Goal: Task Accomplishment & Management: Manage account settings

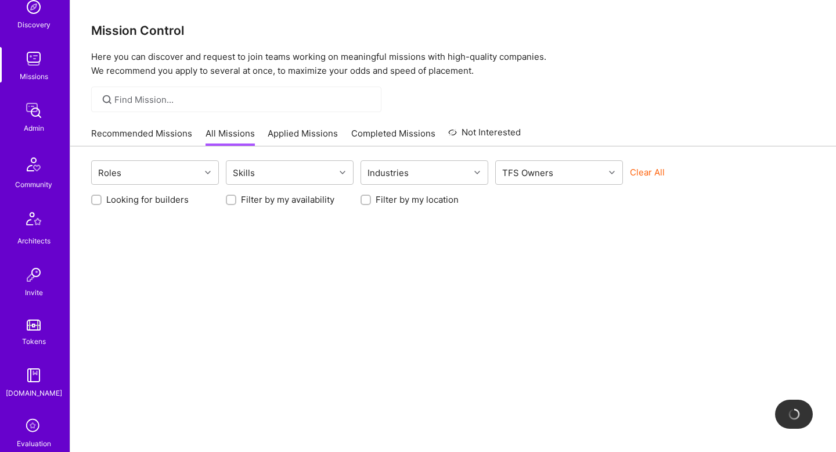
scroll to position [289, 0]
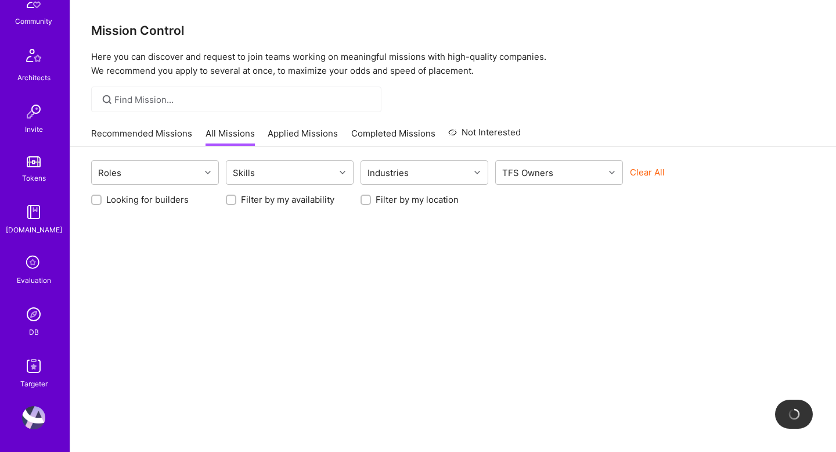
click at [23, 308] on img at bounding box center [33, 314] width 23 height 23
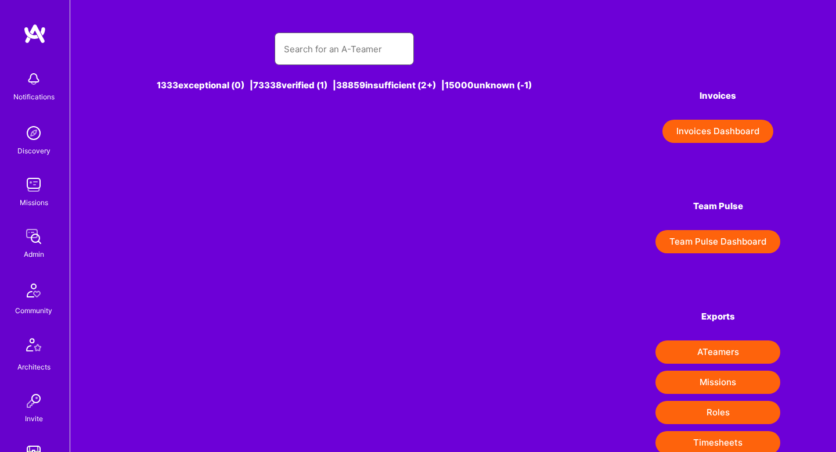
click at [347, 50] on input "text" at bounding box center [344, 49] width 121 height 30
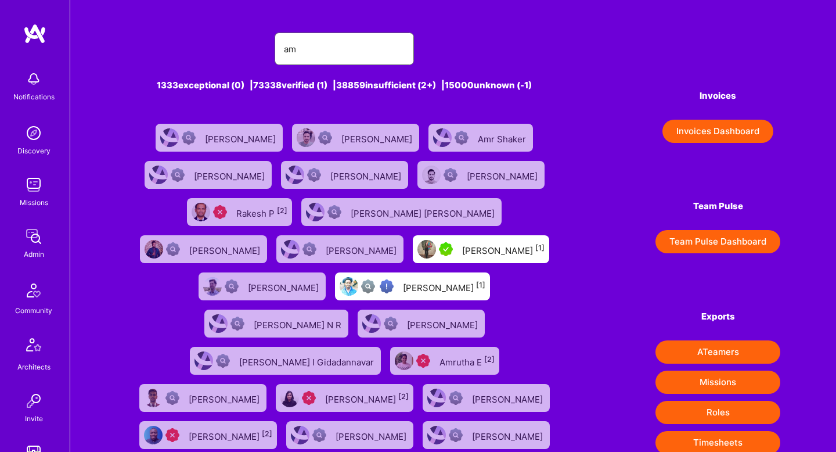
type input "a"
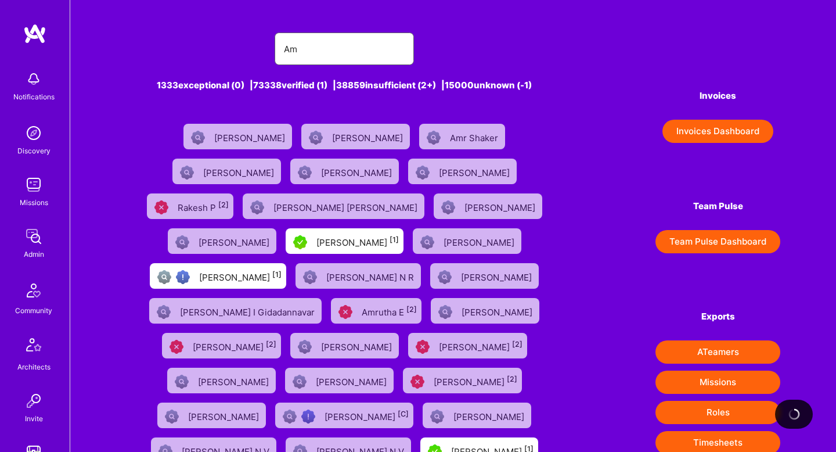
type input "A"
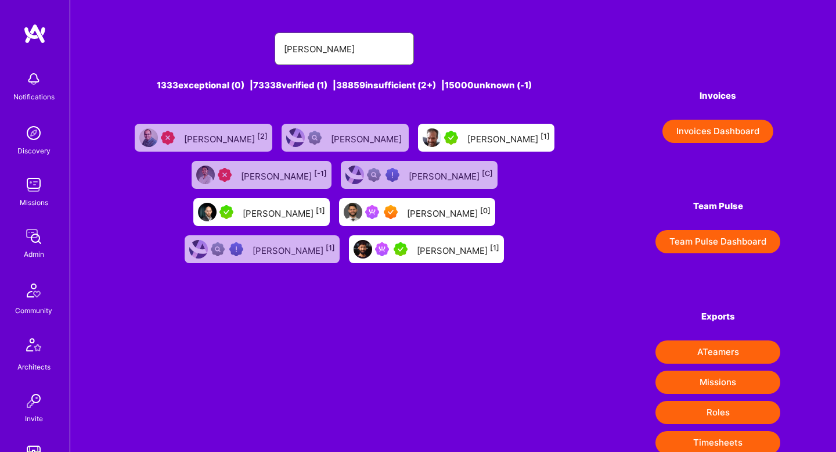
type input "[PERSON_NAME]"
click at [417, 247] on div "[PERSON_NAME] [1]" at bounding box center [458, 249] width 82 height 15
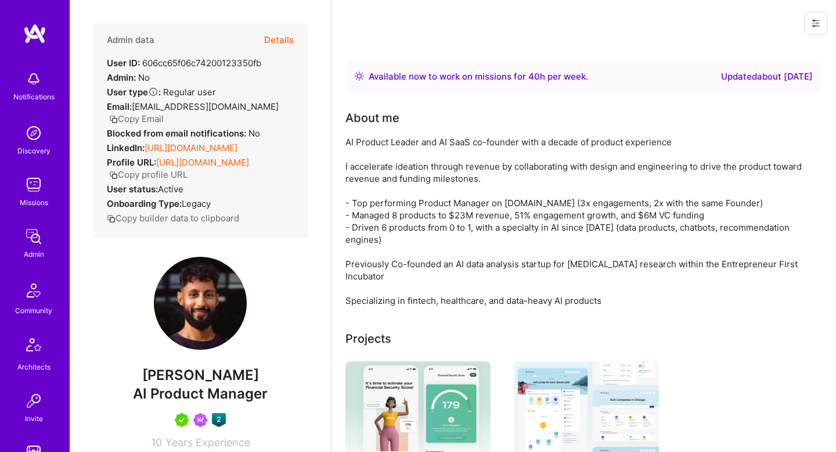
click at [284, 37] on button "Details" at bounding box center [279, 40] width 30 height 34
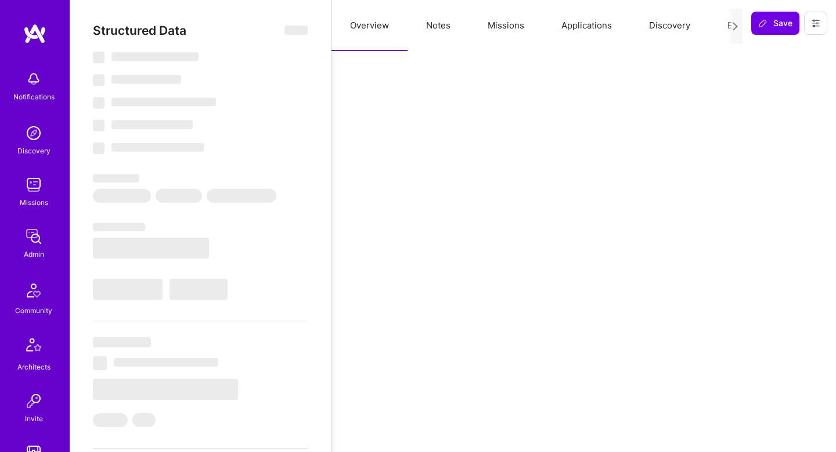
select select "Right Now"
select select "5"
select select "7"
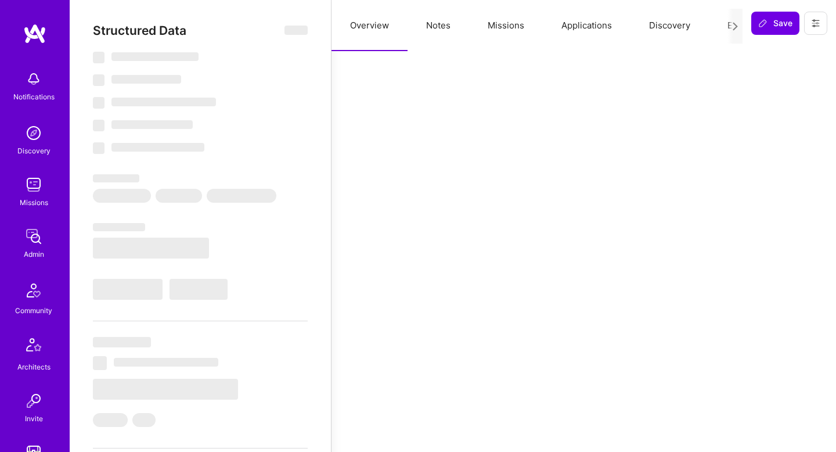
select select "CA"
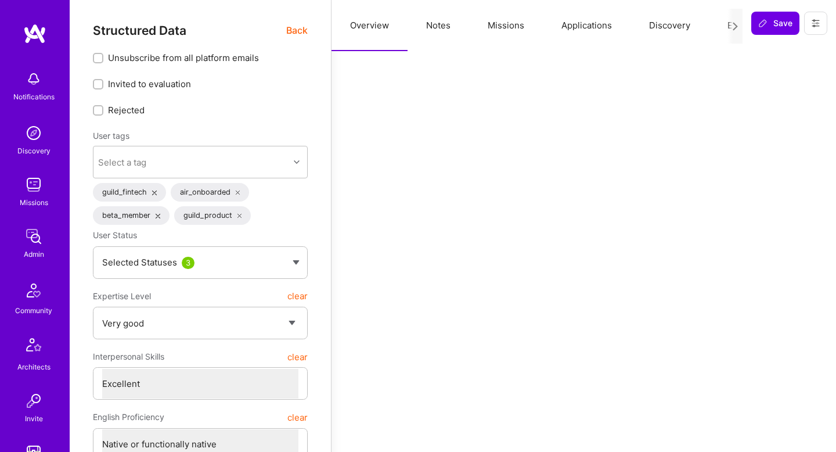
click at [444, 23] on button "Notes" at bounding box center [439, 25] width 62 height 51
type textarea "x"
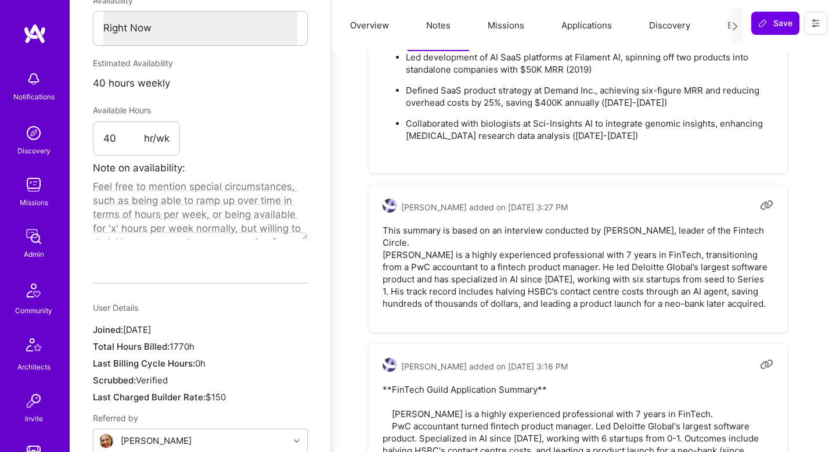
scroll to position [664, 0]
